Goal: Information Seeking & Learning: Find specific fact

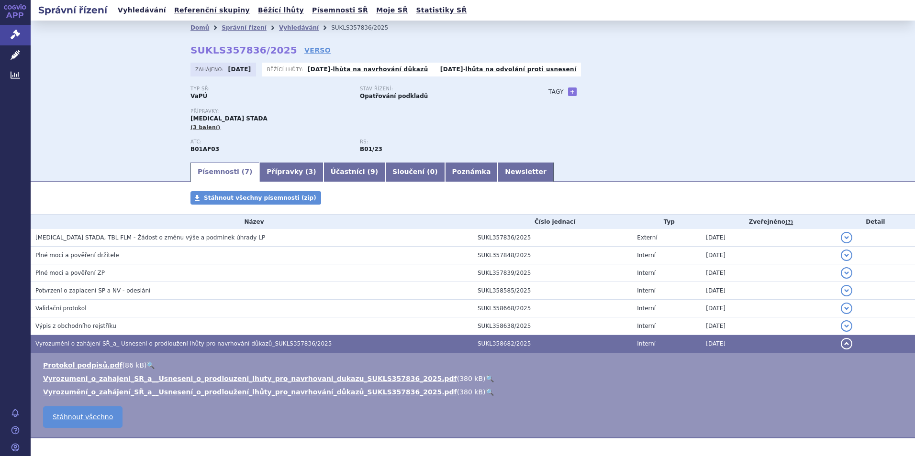
click at [130, 3] on ul "Vyhledávání Referenční skupiny Běžící lhůty Písemnosti SŘ Moje SŘ Statistiky SŘ" at bounding box center [292, 10] width 355 height 21
click at [131, 8] on link "Vyhledávání" at bounding box center [142, 10] width 54 height 13
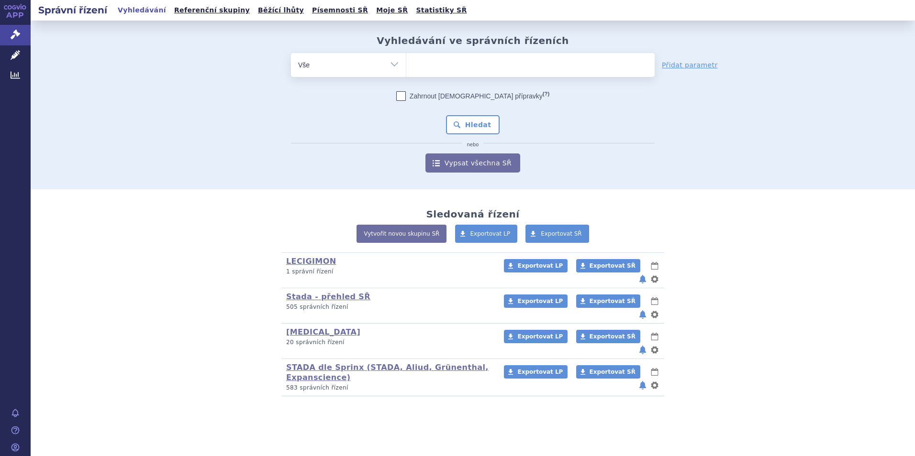
type input "0221170"
select select "0221170"
click at [470, 123] on button "Hledat" at bounding box center [473, 124] width 54 height 19
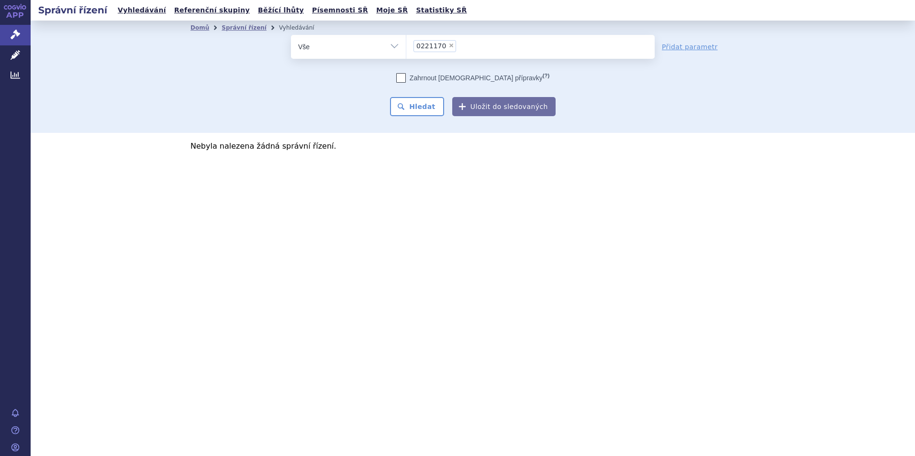
click at [448, 44] on span "×" at bounding box center [451, 46] width 6 height 6
click at [406, 44] on select "0221170" at bounding box center [406, 46] width 0 height 24
select select
type input "en"
type input "enel"
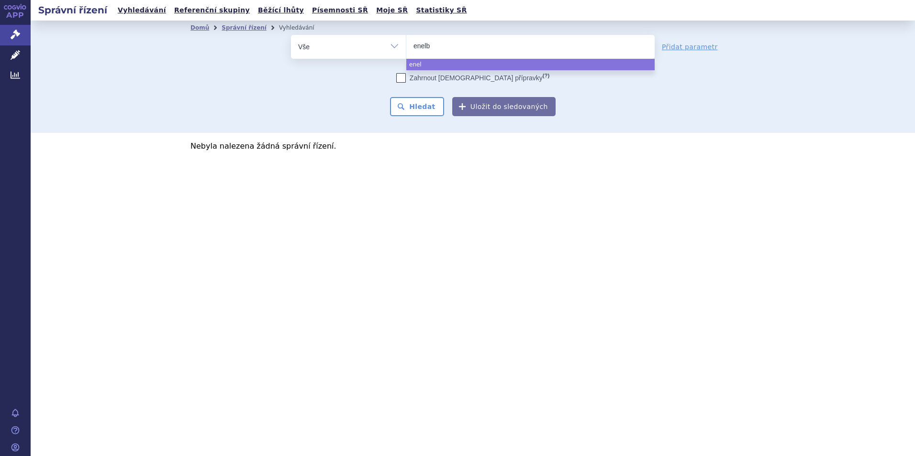
type input "enelbi"
select select "enelbi"
click at [431, 100] on button "Hledat" at bounding box center [417, 106] width 54 height 19
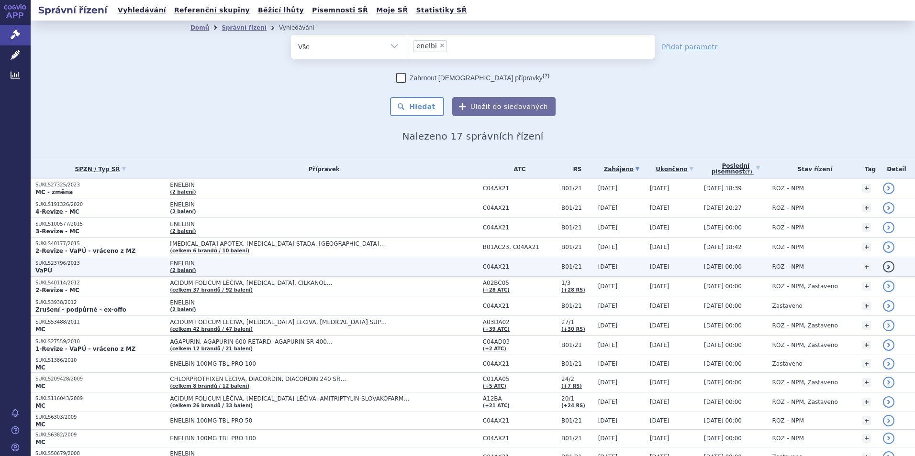
click at [175, 263] on span "ENELBIN" at bounding box center [289, 263] width 239 height 7
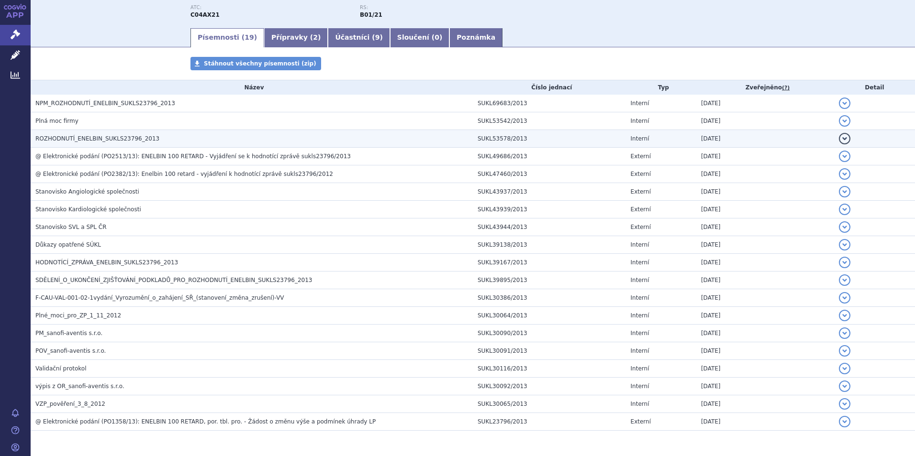
scroll to position [167, 0]
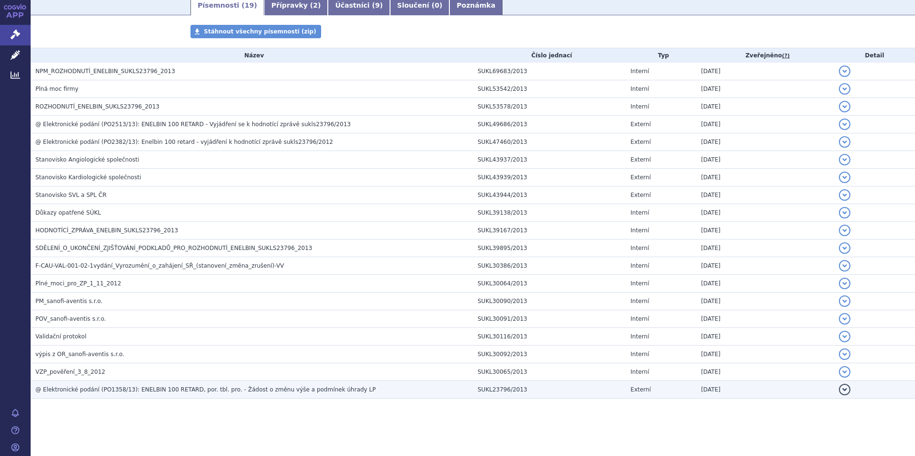
click at [153, 391] on span "@ Elektronické podání (PO1358/13): ENELBIN 100 RETARD, por. tbl. pro. - Žádost …" at bounding box center [205, 390] width 340 height 7
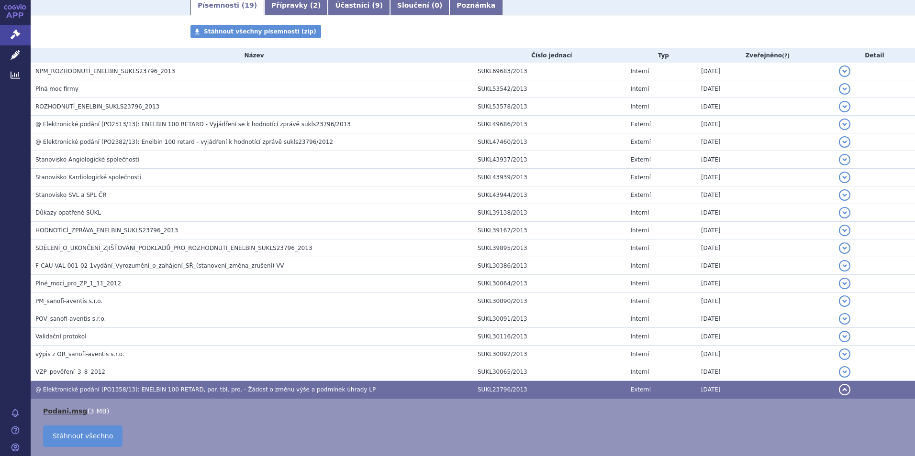
click at [53, 409] on link "Podani.msg" at bounding box center [65, 412] width 44 height 8
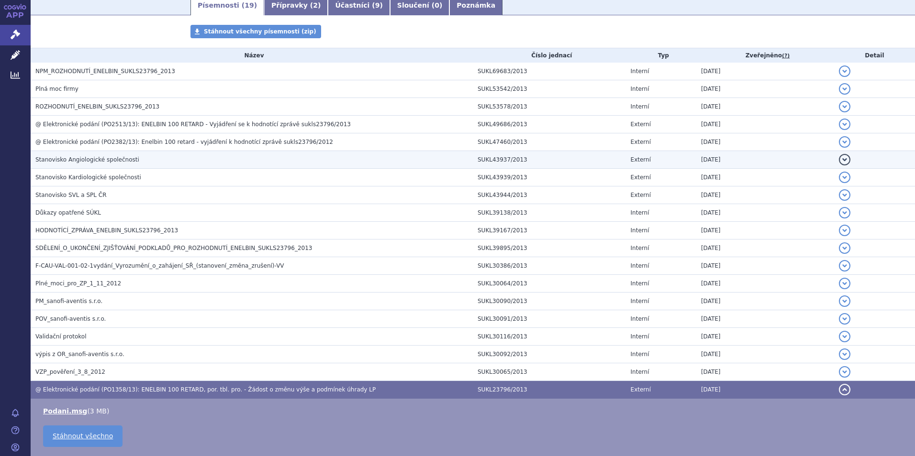
scroll to position [225, 0]
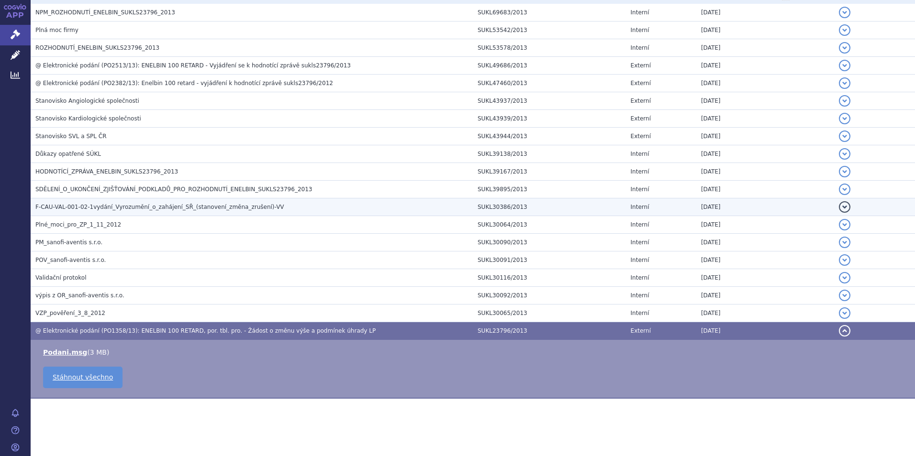
click at [123, 210] on span "F-CAU-VAL-001-02-1vydání_Vyrozumění_o_zahájení_SŘ_(stanovení_změna_zrušení)-VV" at bounding box center [159, 207] width 249 height 7
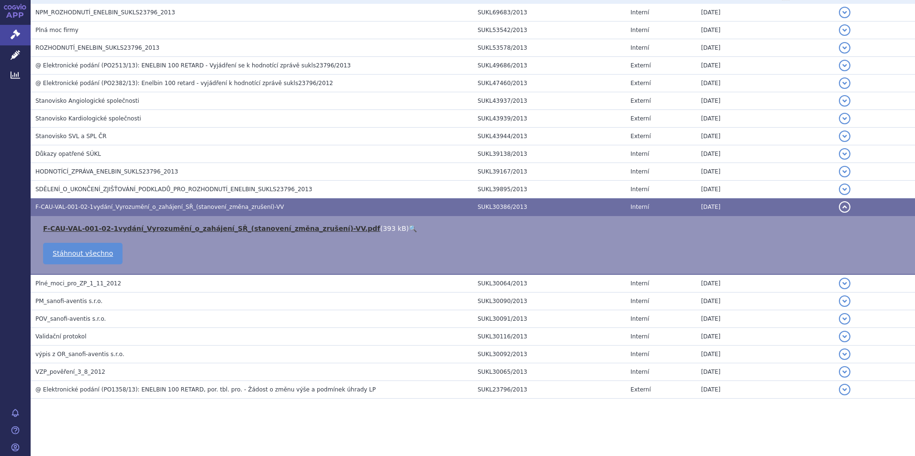
click at [151, 231] on link "F-CAU-VAL-001-02-1vydání_Vyrozumění_o_zahájení_SŘ_(stanovení_změna_zrušení)-VV.…" at bounding box center [211, 229] width 337 height 8
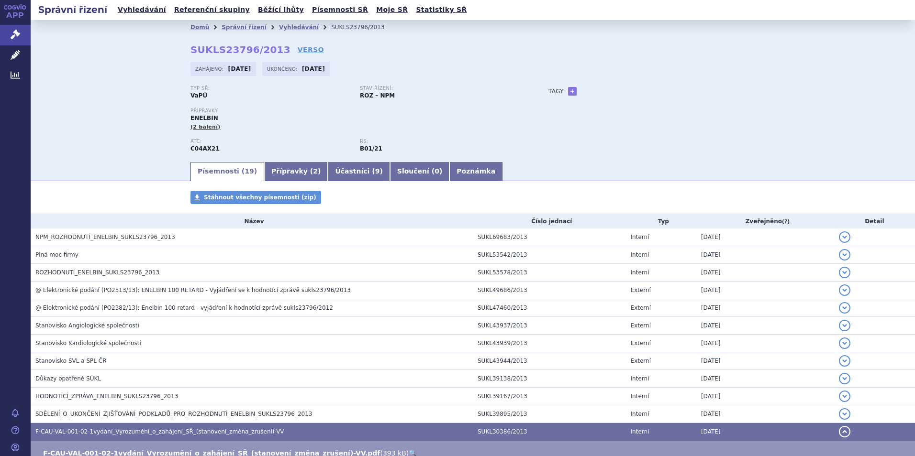
scroll to position [0, 0]
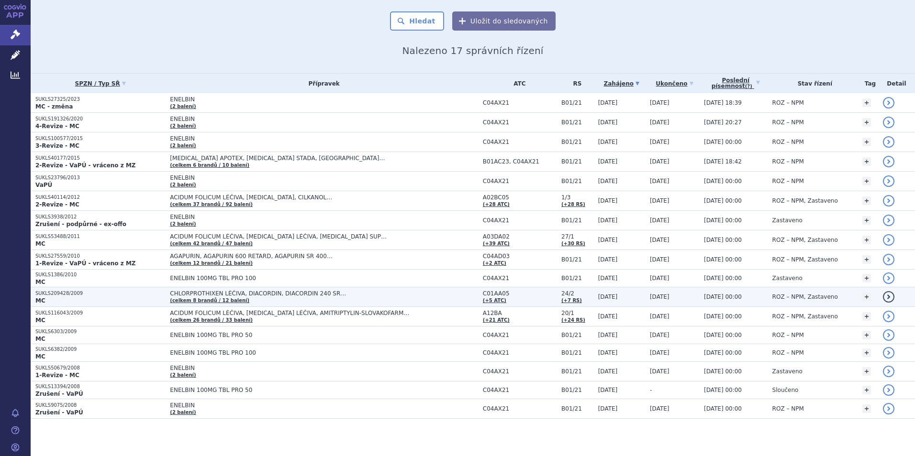
scroll to position [87, 0]
